Goal: Obtain resource: Download file/media

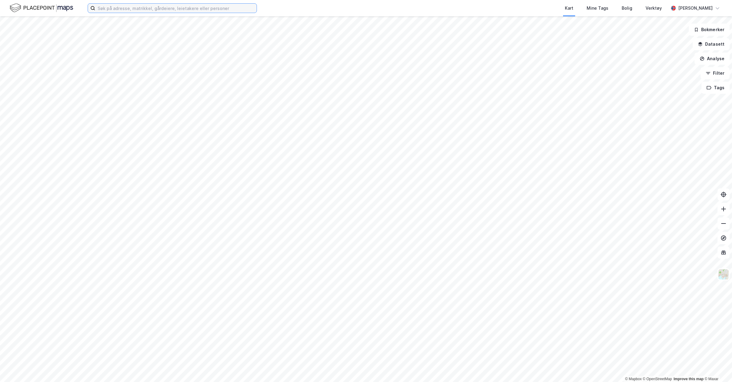
click at [177, 9] on input at bounding box center [175, 8] width 161 height 9
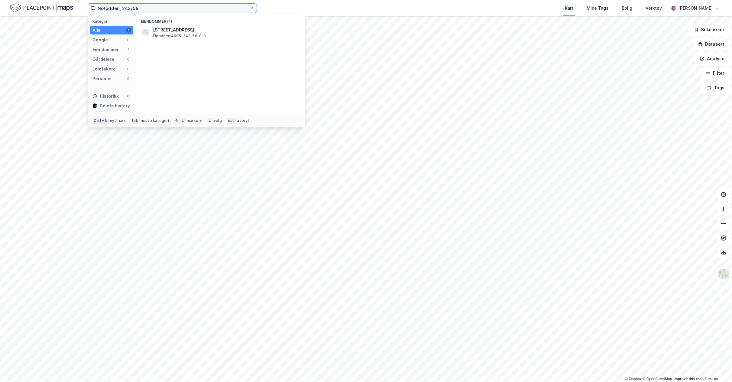
click at [159, 9] on input "Notodden, 243/58" at bounding box center [172, 8] width 154 height 9
type input "Notodden, 243/528"
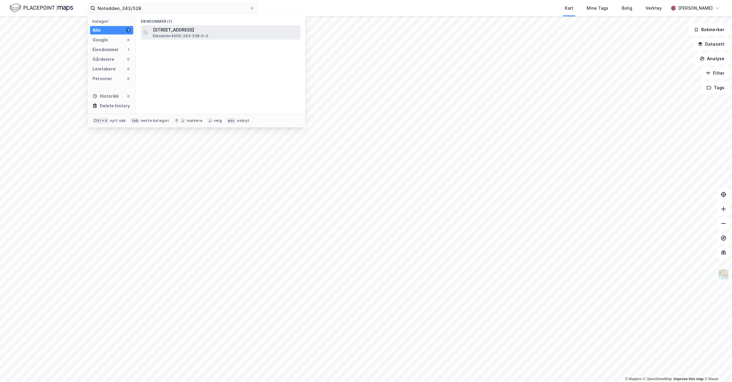
click at [173, 30] on span "[STREET_ADDRESS]" at bounding box center [225, 29] width 145 height 7
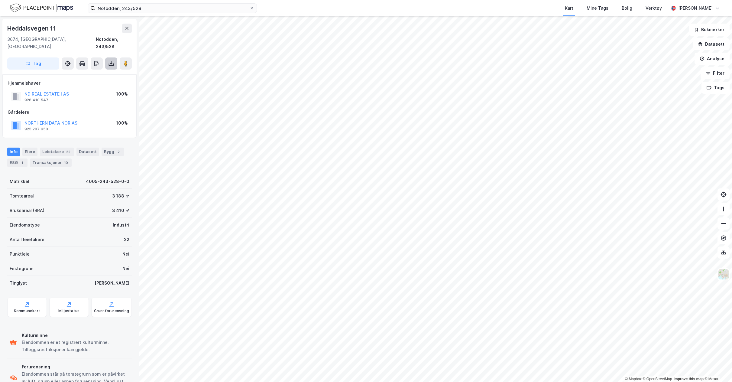
click at [110, 60] on icon at bounding box center [111, 63] width 6 height 6
click at [93, 73] on div "Last ned grunnbok" at bounding box center [81, 75] width 35 height 5
